Goal: Information Seeking & Learning: Learn about a topic

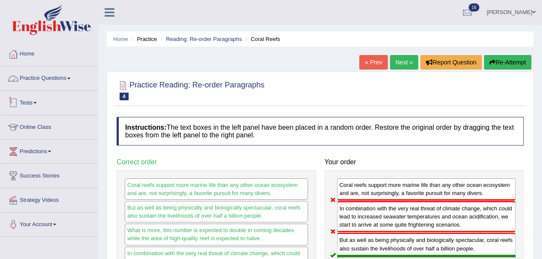
click at [57, 81] on link "Practice Questions" at bounding box center [48, 77] width 97 height 21
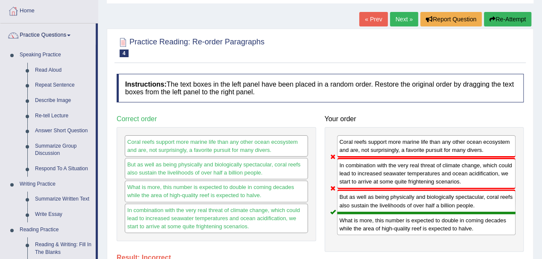
scroll to position [57, 0]
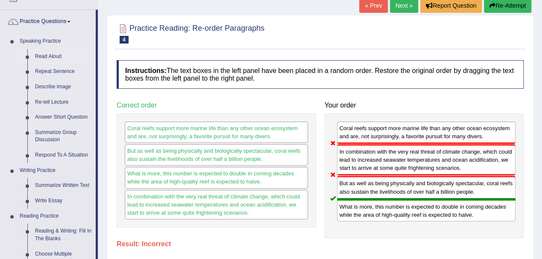
click at [51, 56] on link "Read Aloud" at bounding box center [63, 56] width 65 height 15
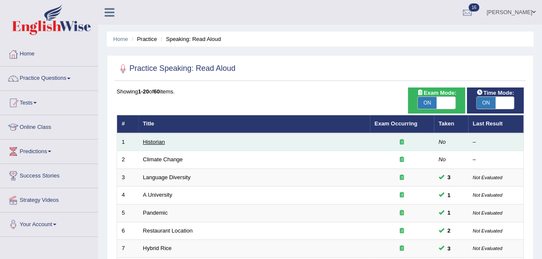
click at [155, 140] on link "Historian" at bounding box center [154, 142] width 22 height 6
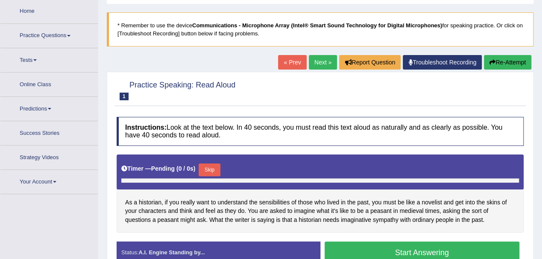
scroll to position [129, 0]
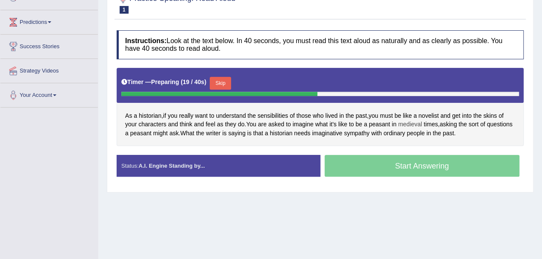
click at [411, 126] on span "medieval" at bounding box center [410, 124] width 24 height 9
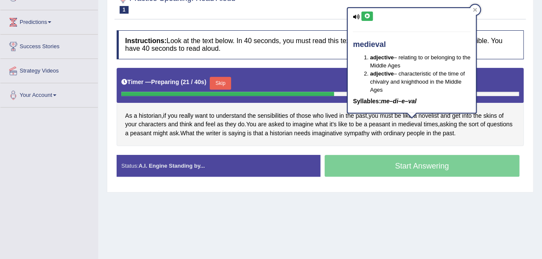
click at [366, 15] on icon at bounding box center [367, 16] width 6 height 5
click at [312, 104] on div "As a historian , if you really want to understand the sensibilities of those wh…" at bounding box center [320, 107] width 407 height 79
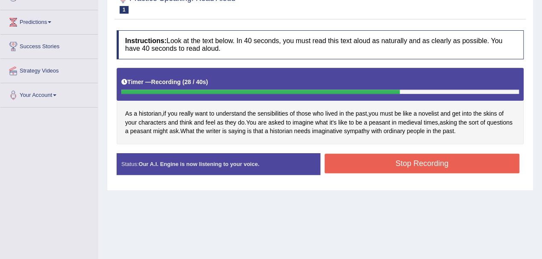
click at [419, 160] on button "Stop Recording" at bounding box center [422, 164] width 195 height 20
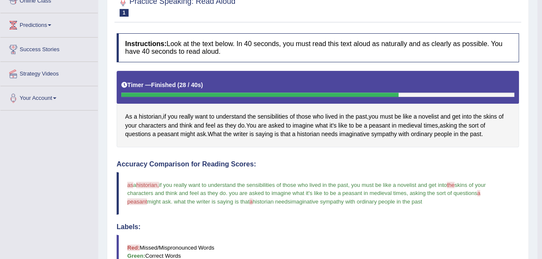
scroll to position [0, 0]
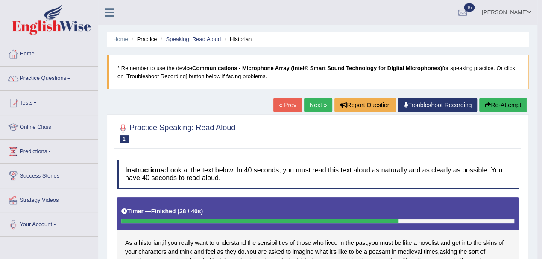
click at [311, 106] on link "Next »" at bounding box center [318, 105] width 28 height 15
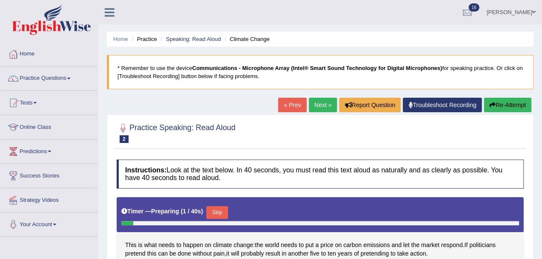
scroll to position [114, 0]
